Goal: Contribute content: Contribute content

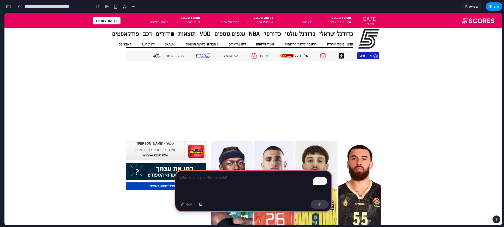
click at [232, 180] on p "To enrich screen reader interactions, please activate Accessibility in Grammarl…" at bounding box center [253, 178] width 148 height 6
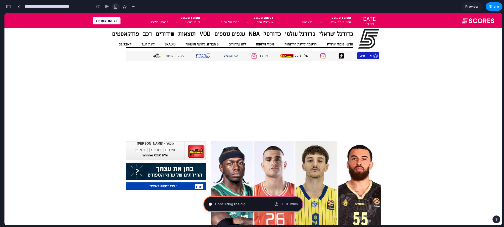
type input "**********"
click at [475, 6] on span "Preview" at bounding box center [471, 6] width 13 height 5
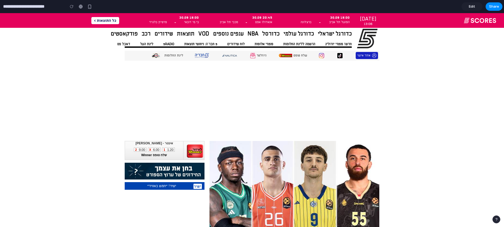
click at [471, 6] on span "Edit" at bounding box center [472, 6] width 6 height 5
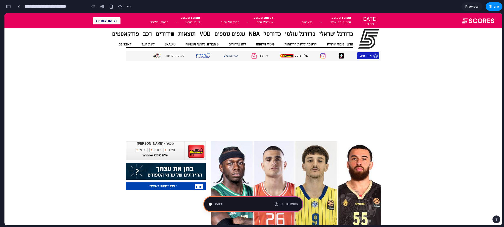
click at [478, 4] on span "Preview" at bounding box center [471, 6] width 13 height 5
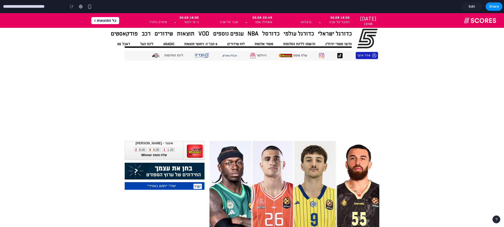
click at [472, 6] on span "Edit" at bounding box center [472, 6] width 6 height 5
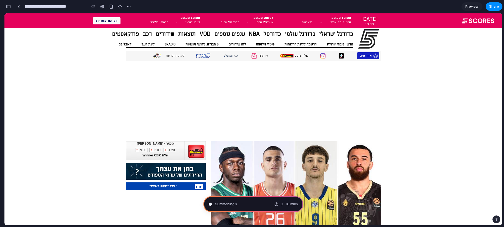
click at [469, 3] on link "Preview" at bounding box center [471, 6] width 21 height 8
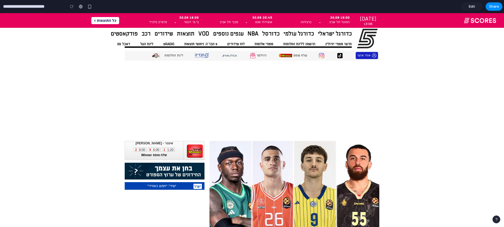
click at [470, 8] on span "Edit" at bounding box center [472, 6] width 6 height 5
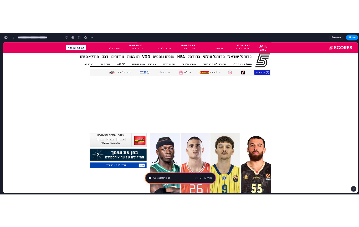
scroll to position [140, 0]
